Goal: Transaction & Acquisition: Obtain resource

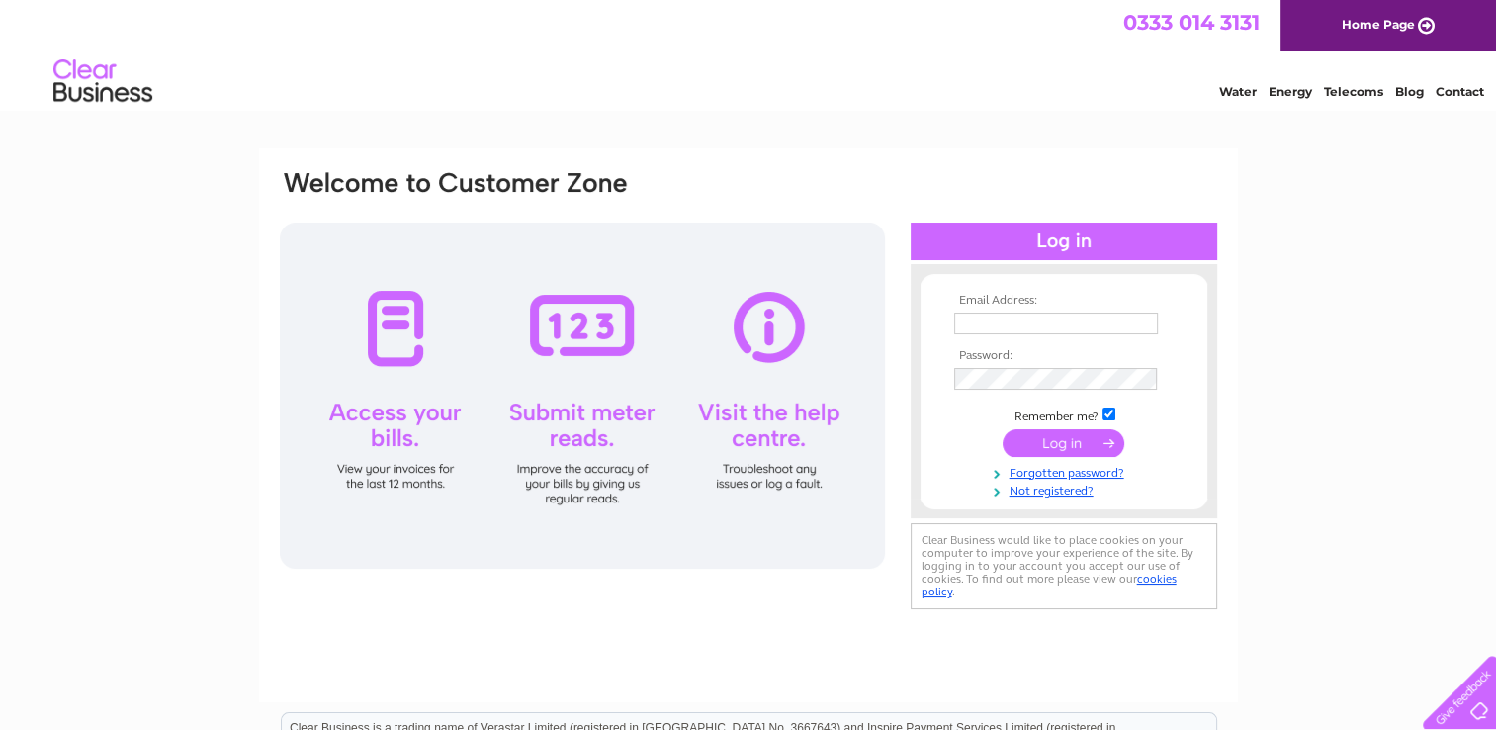
click at [1002, 326] on input "text" at bounding box center [1056, 324] width 204 height 22
type input "glenstylefurniture@yahoo.com"
click at [1025, 449] on input "submit" at bounding box center [1064, 444] width 122 height 28
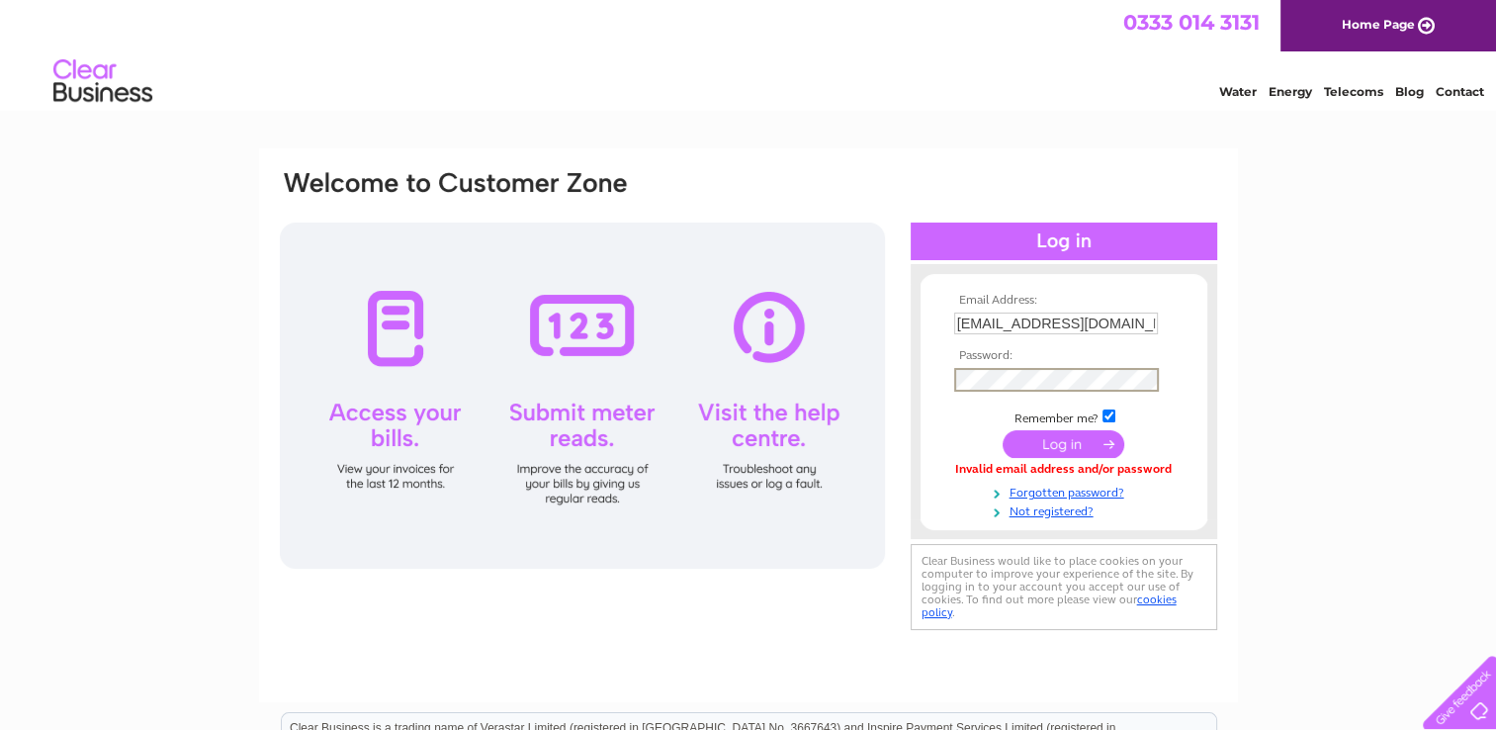
click at [1037, 445] on input "submit" at bounding box center [1064, 444] width 122 height 28
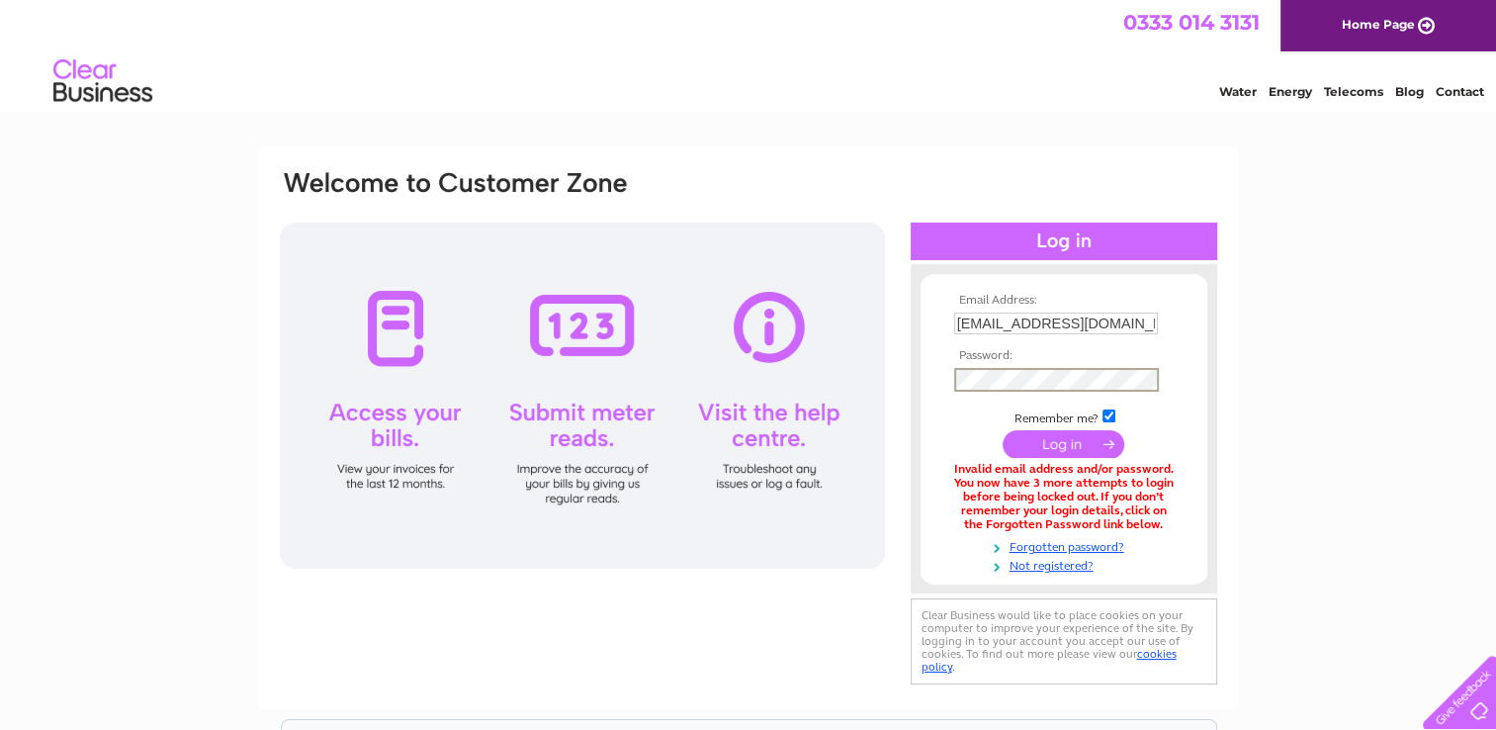
click at [1068, 433] on input "submit" at bounding box center [1064, 444] width 122 height 28
click at [1047, 418] on td "Remember me?" at bounding box center [1063, 414] width 229 height 20
click at [1075, 541] on link "Forgotten password?" at bounding box center [1066, 544] width 224 height 19
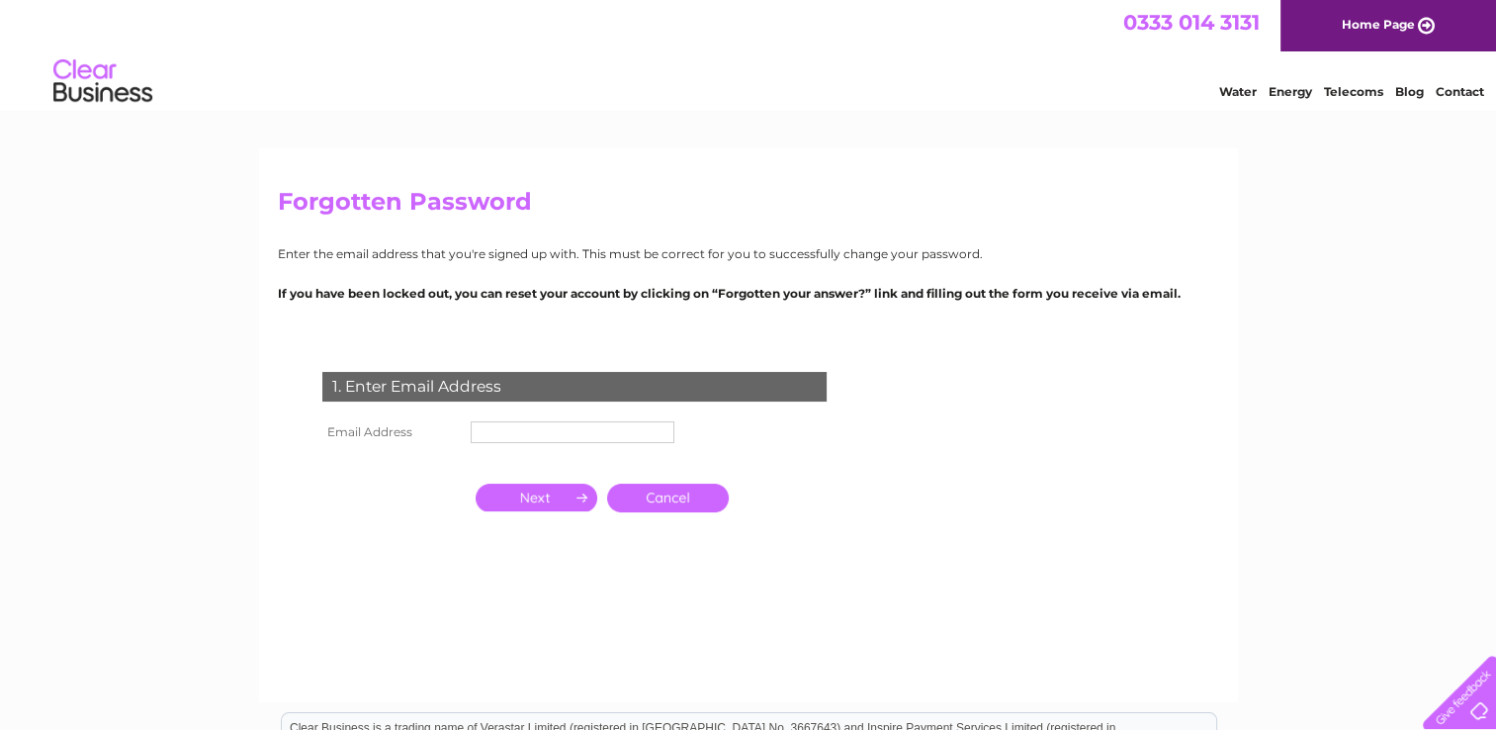
click at [567, 429] on input "text" at bounding box center [573, 432] width 204 height 22
type input "[EMAIL_ADDRESS][DOMAIN_NAME]"
click at [571, 494] on input "button" at bounding box center [537, 500] width 122 height 28
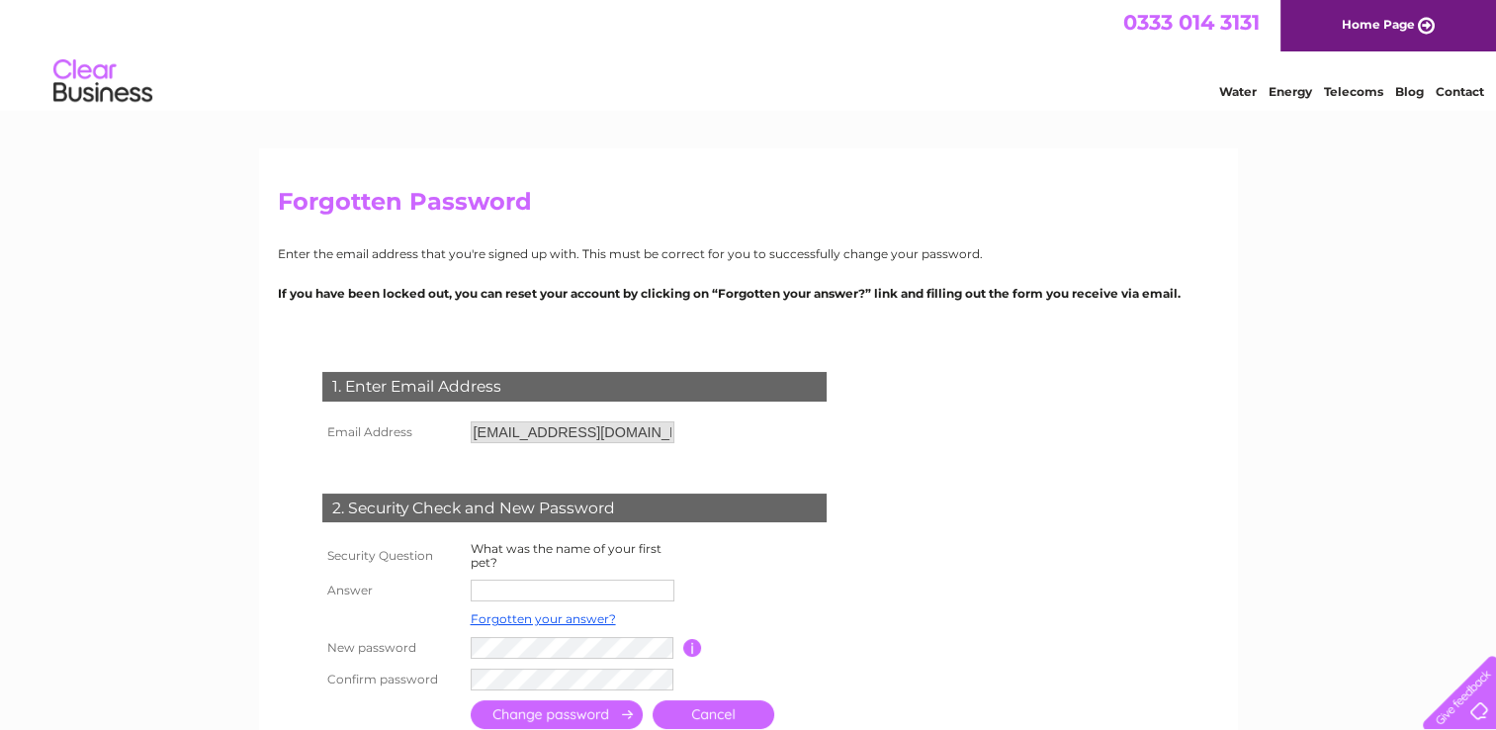
click at [524, 589] on input "text" at bounding box center [573, 591] width 204 height 22
type input "hugo"
click at [597, 717] on input "submit" at bounding box center [557, 716] width 172 height 29
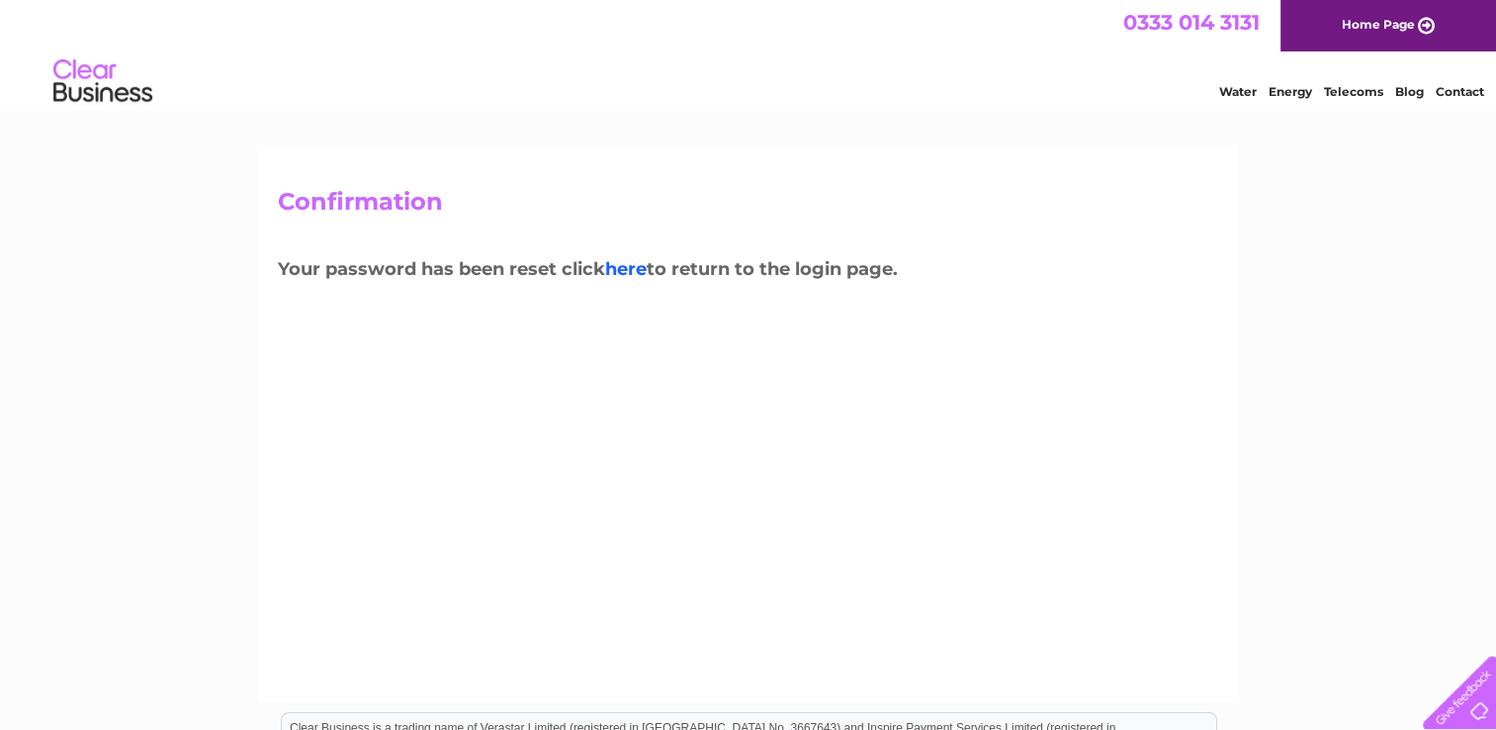
click at [625, 269] on link "here" at bounding box center [626, 269] width 42 height 22
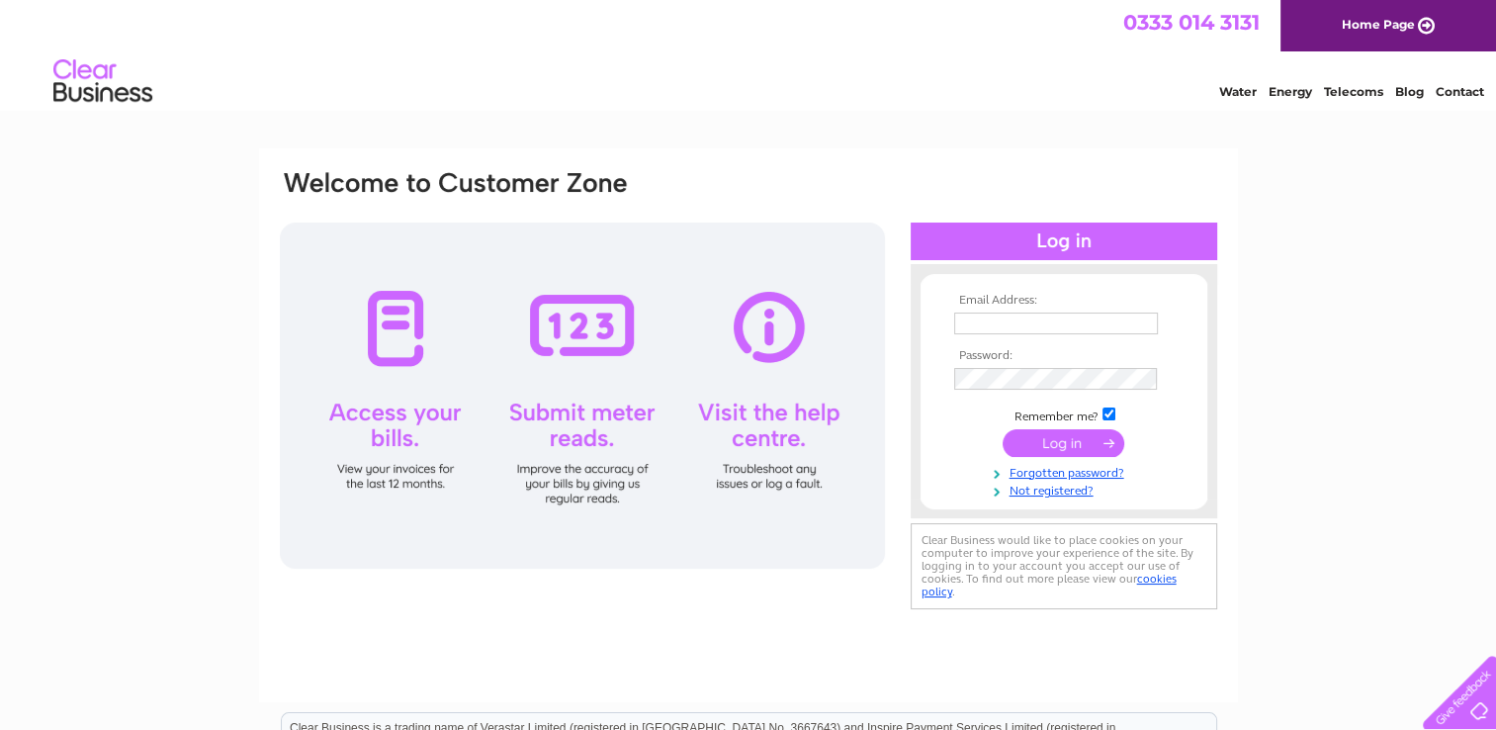
click at [1051, 319] on input "text" at bounding box center [1056, 324] width 204 height 22
type input "[EMAIL_ADDRESS][DOMAIN_NAME]"
click at [1052, 441] on input "submit" at bounding box center [1064, 444] width 122 height 28
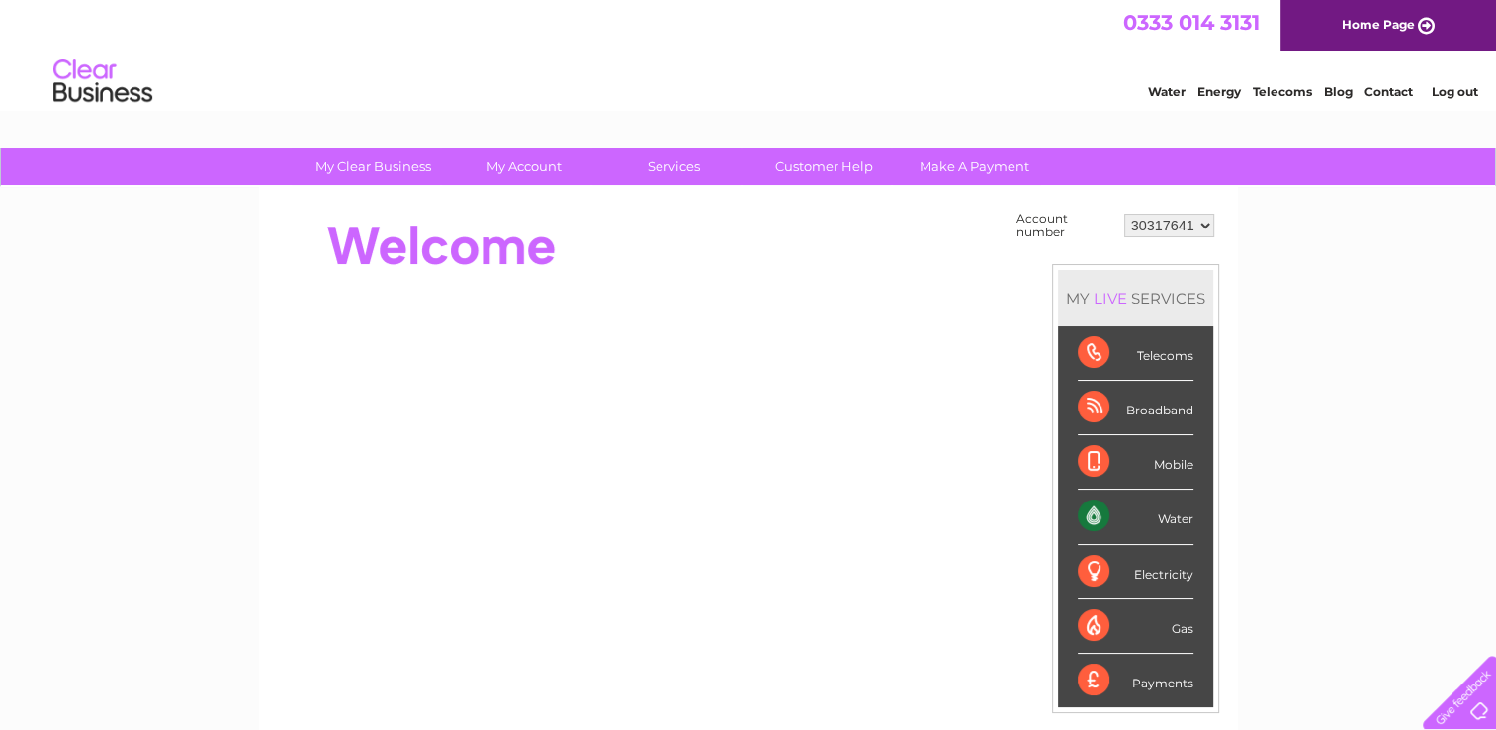
click at [1139, 504] on div "Water" at bounding box center [1136, 517] width 116 height 54
click at [547, 163] on link "My Account" at bounding box center [523, 166] width 163 height 37
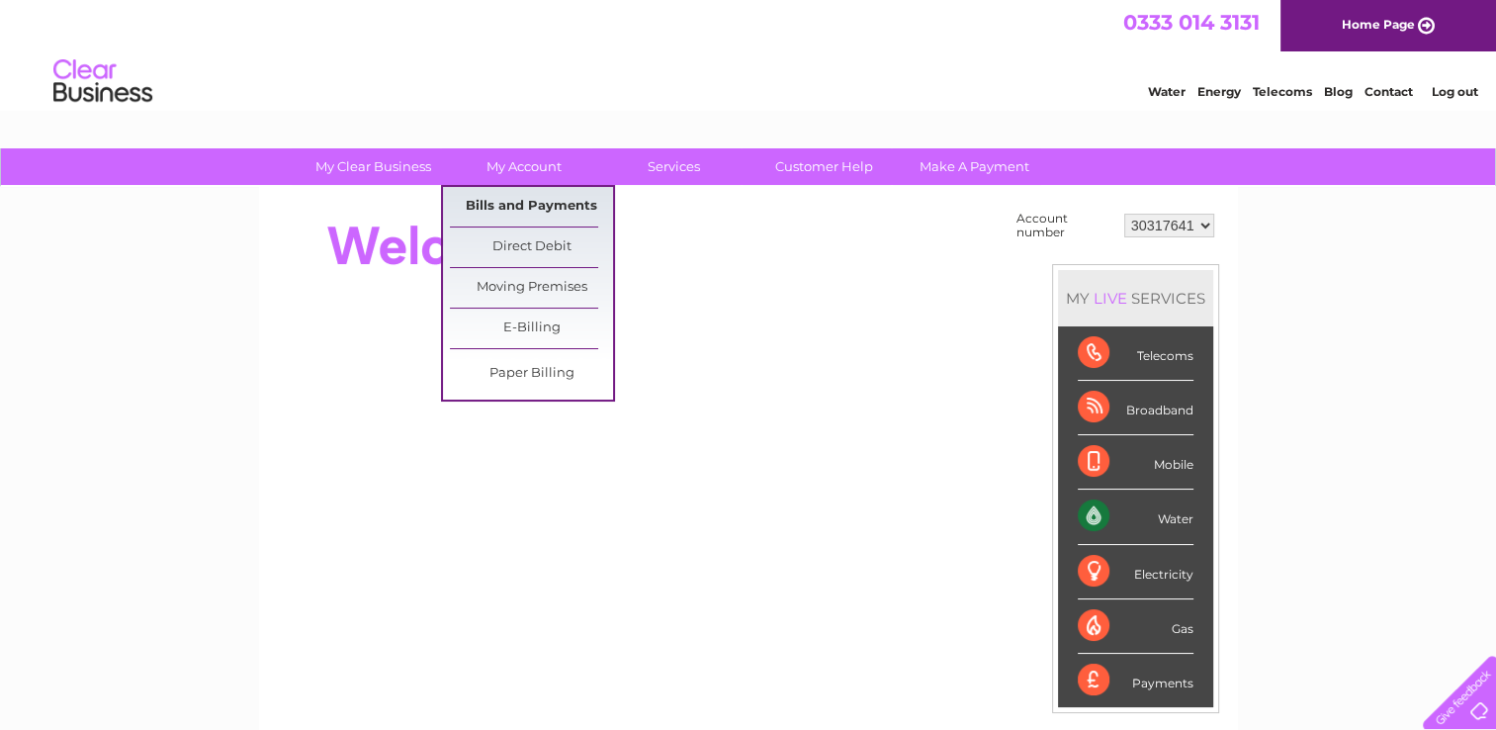
click at [544, 205] on link "Bills and Payments" at bounding box center [531, 207] width 163 height 40
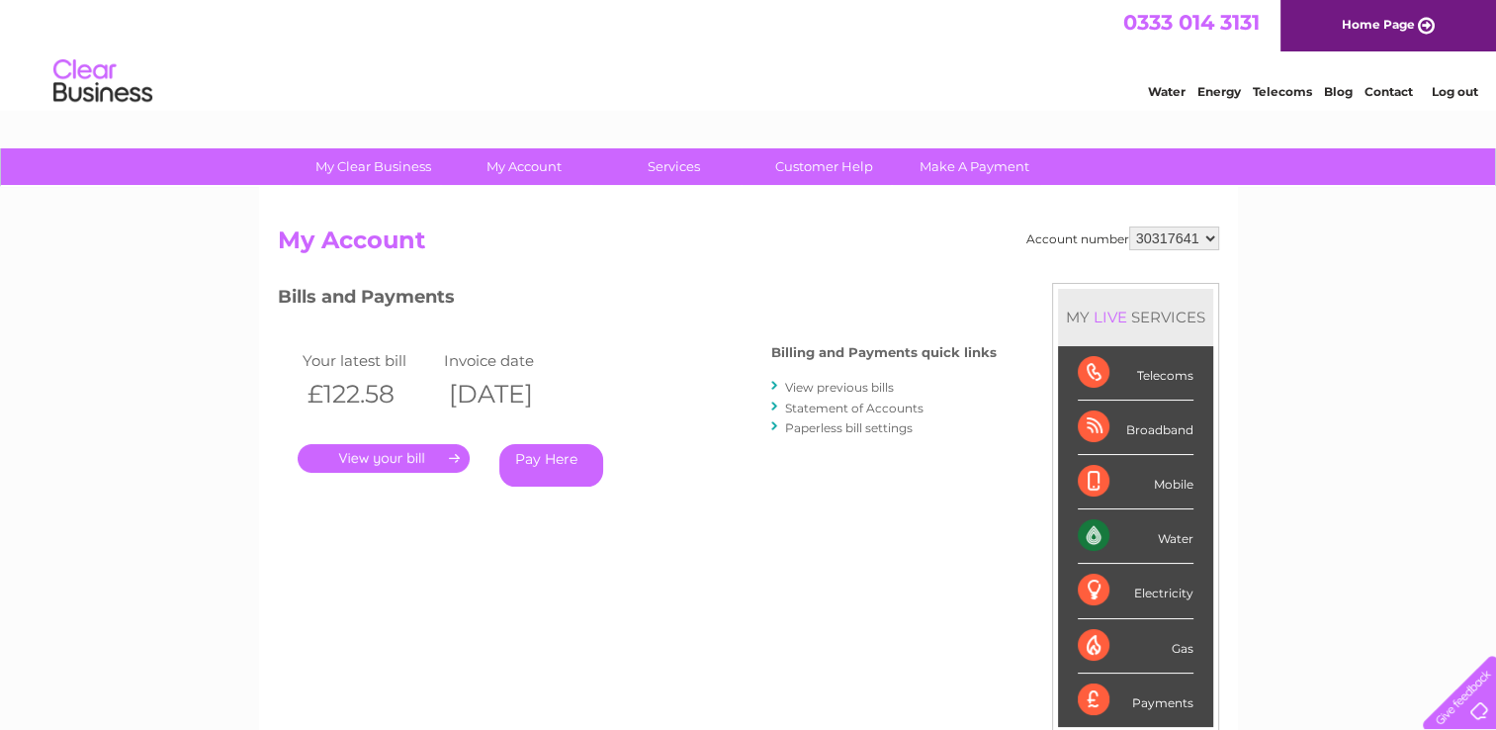
click at [835, 385] on link "View previous bills" at bounding box center [839, 387] width 109 height 15
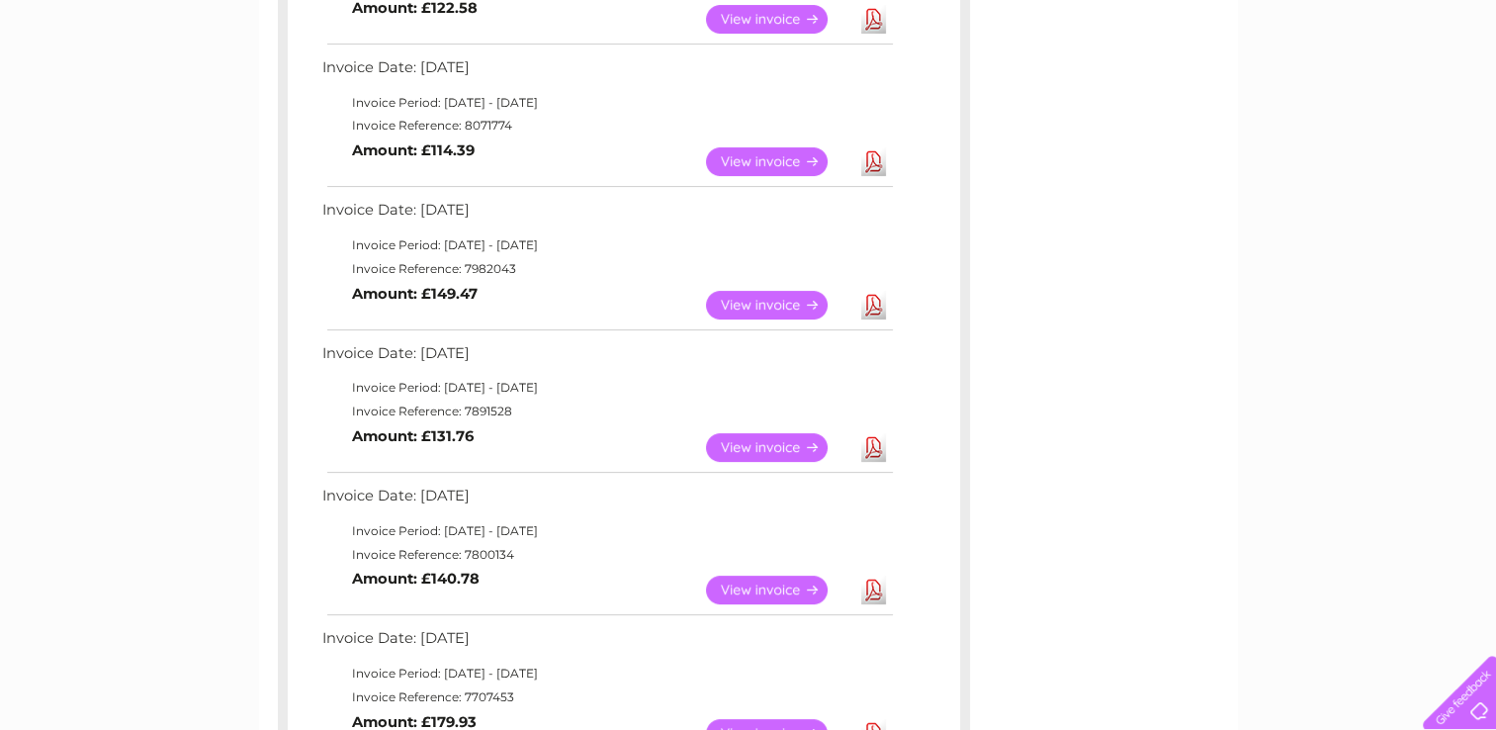
scroll to position [494, 0]
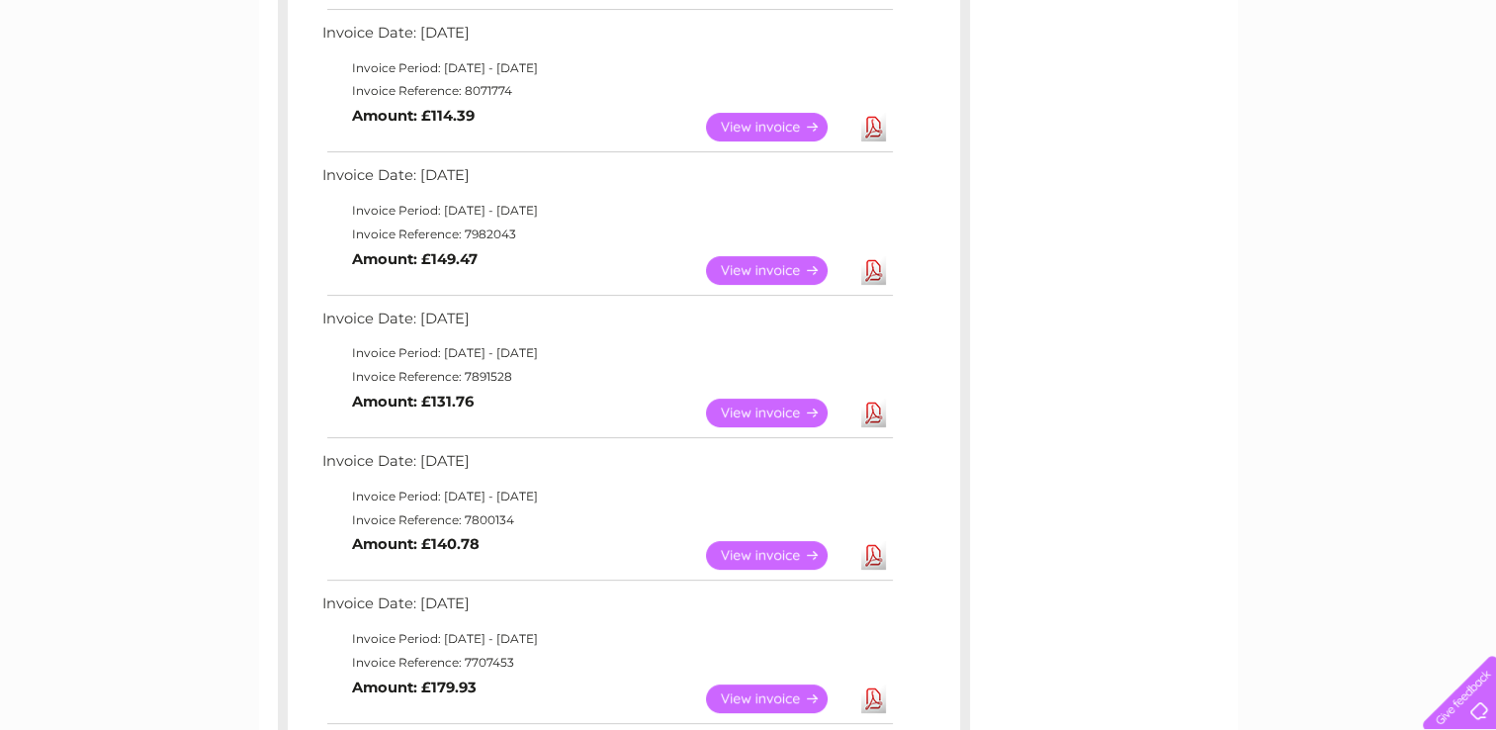
click at [762, 549] on link "View" at bounding box center [778, 555] width 145 height 29
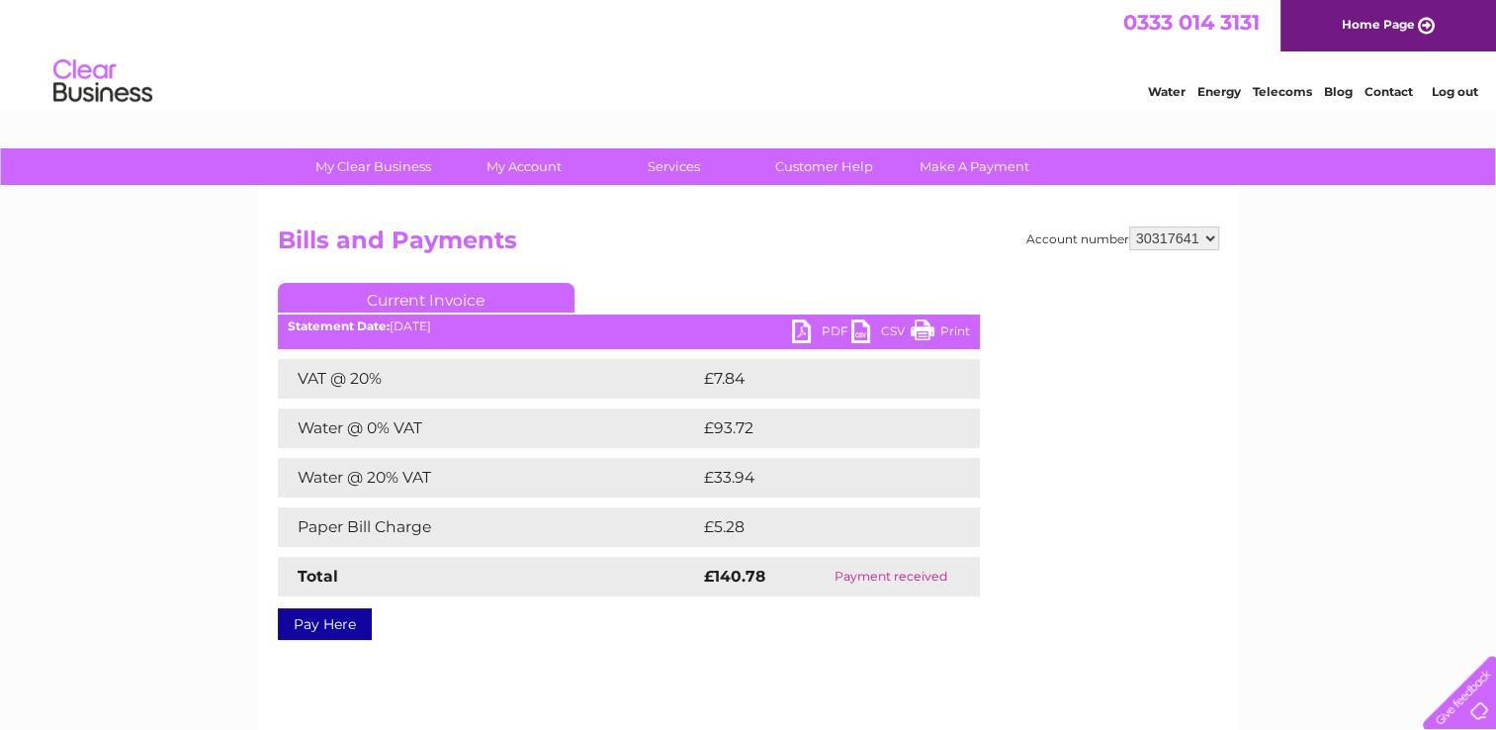
click at [815, 326] on link "PDF" at bounding box center [821, 333] width 59 height 29
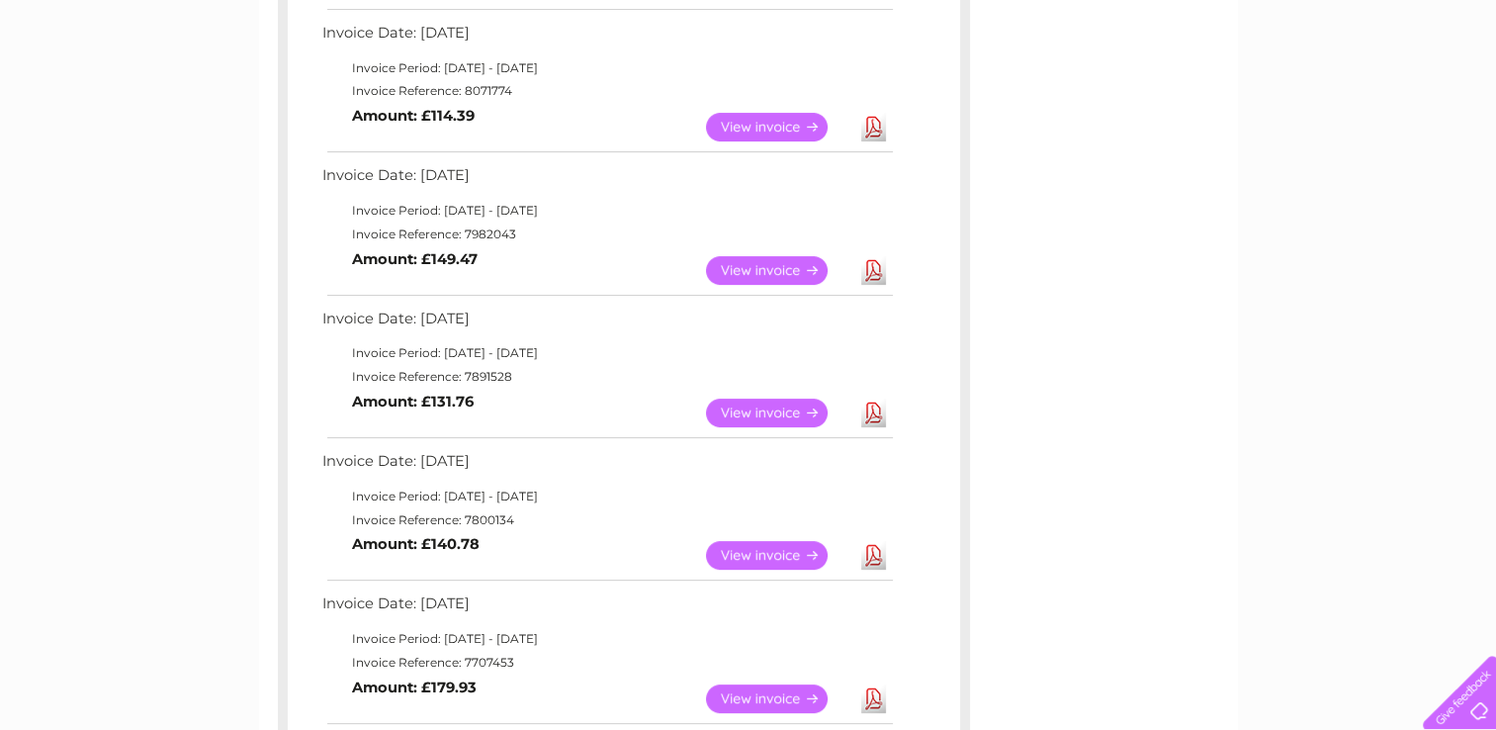
click at [737, 417] on link "View" at bounding box center [778, 413] width 145 height 29
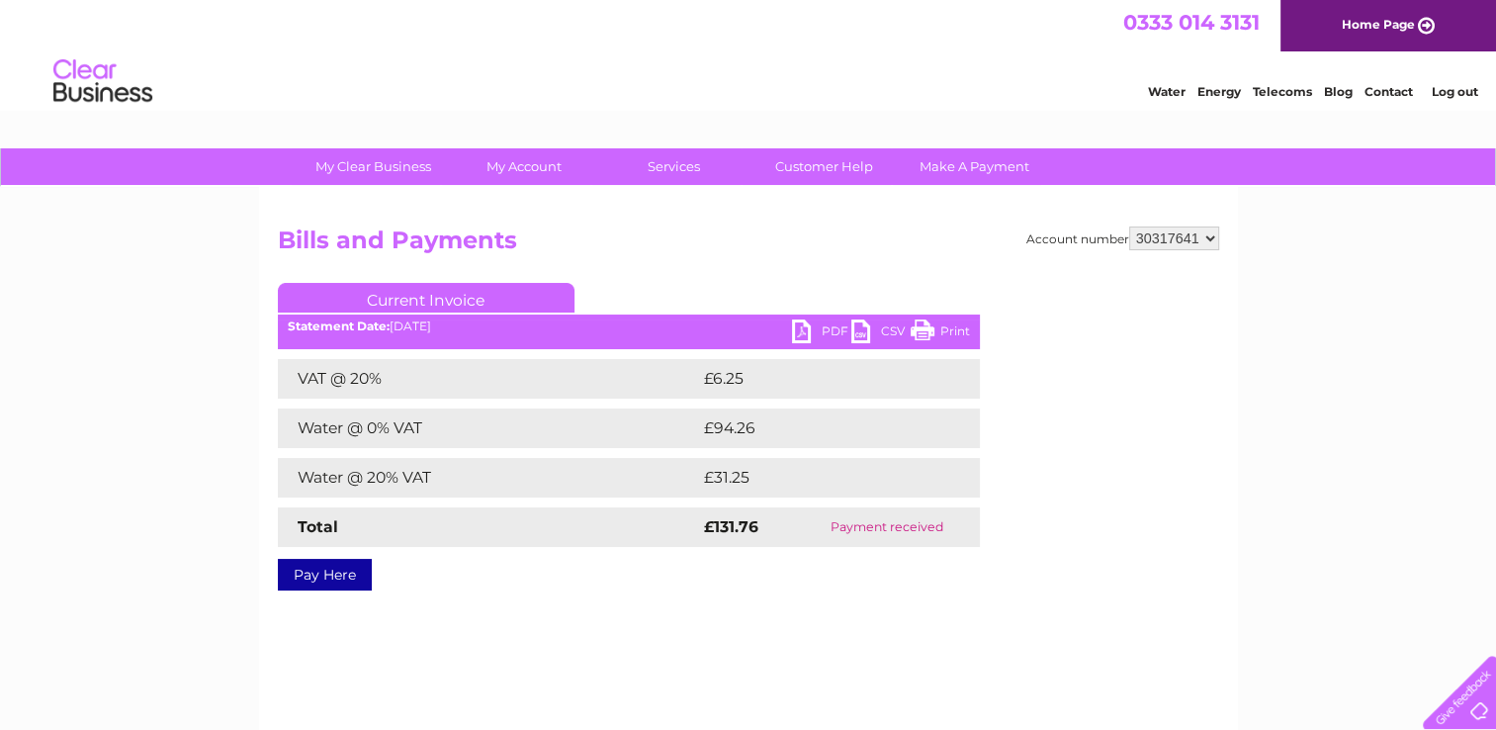
click at [822, 328] on link "PDF" at bounding box center [821, 333] width 59 height 29
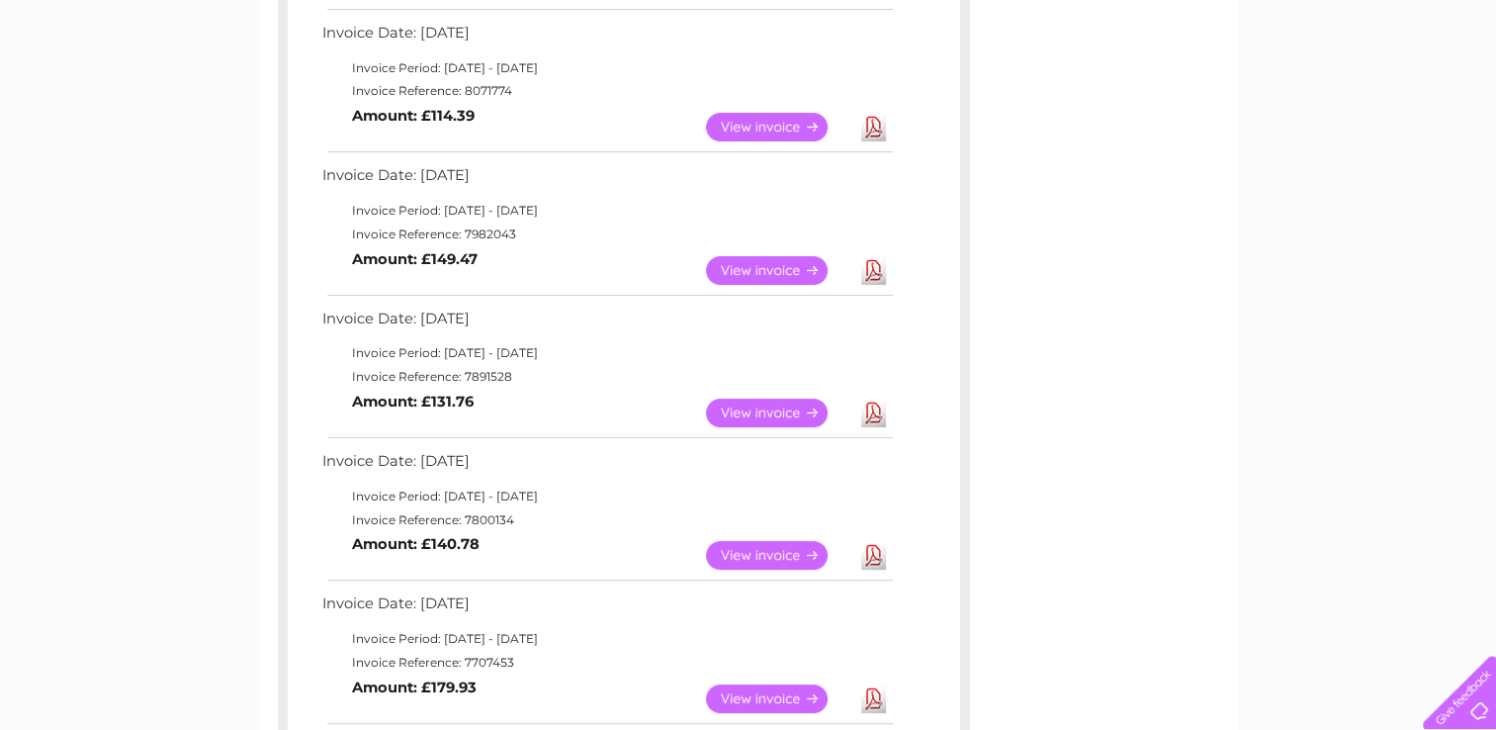
click at [757, 264] on link "View" at bounding box center [778, 270] width 145 height 29
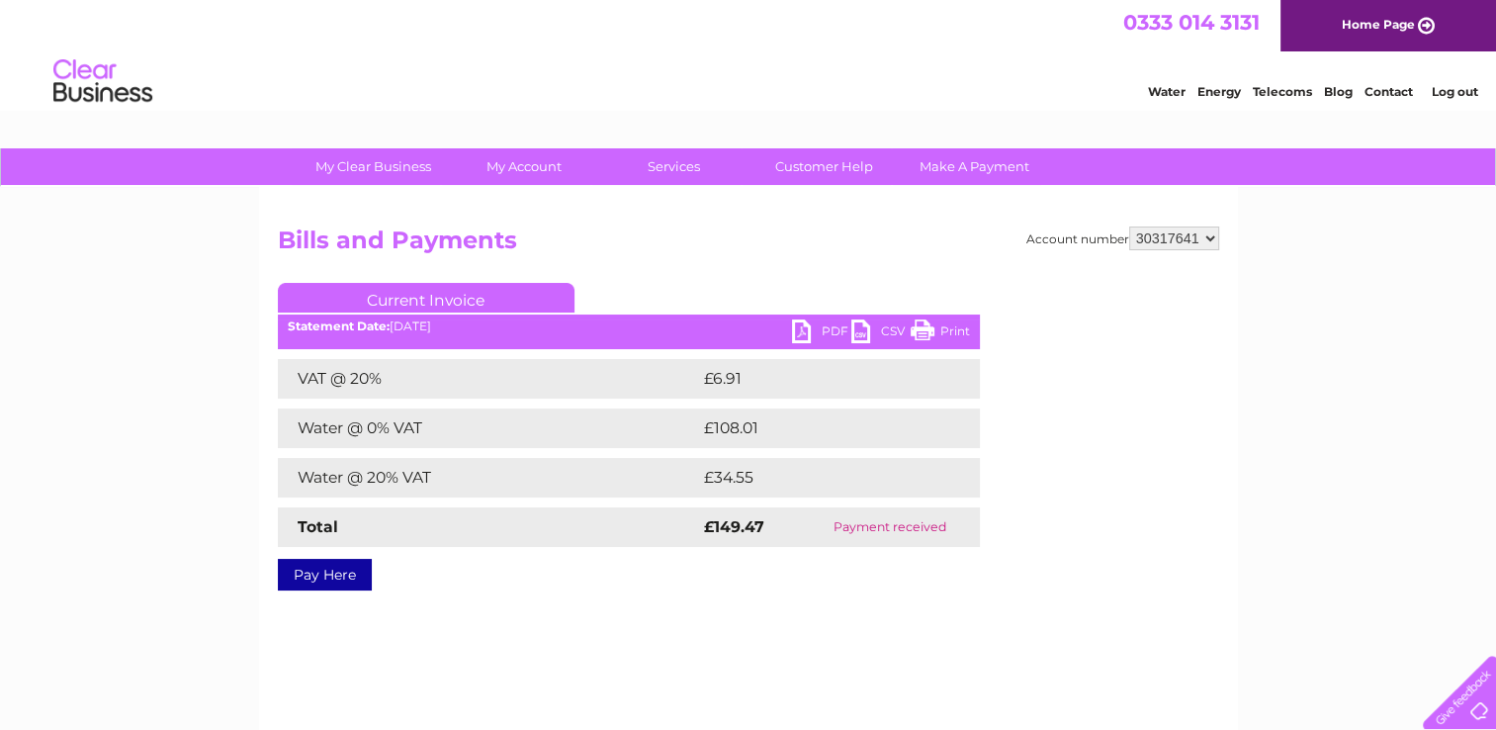
click at [811, 328] on link "PDF" at bounding box center [821, 333] width 59 height 29
